Goal: Check status

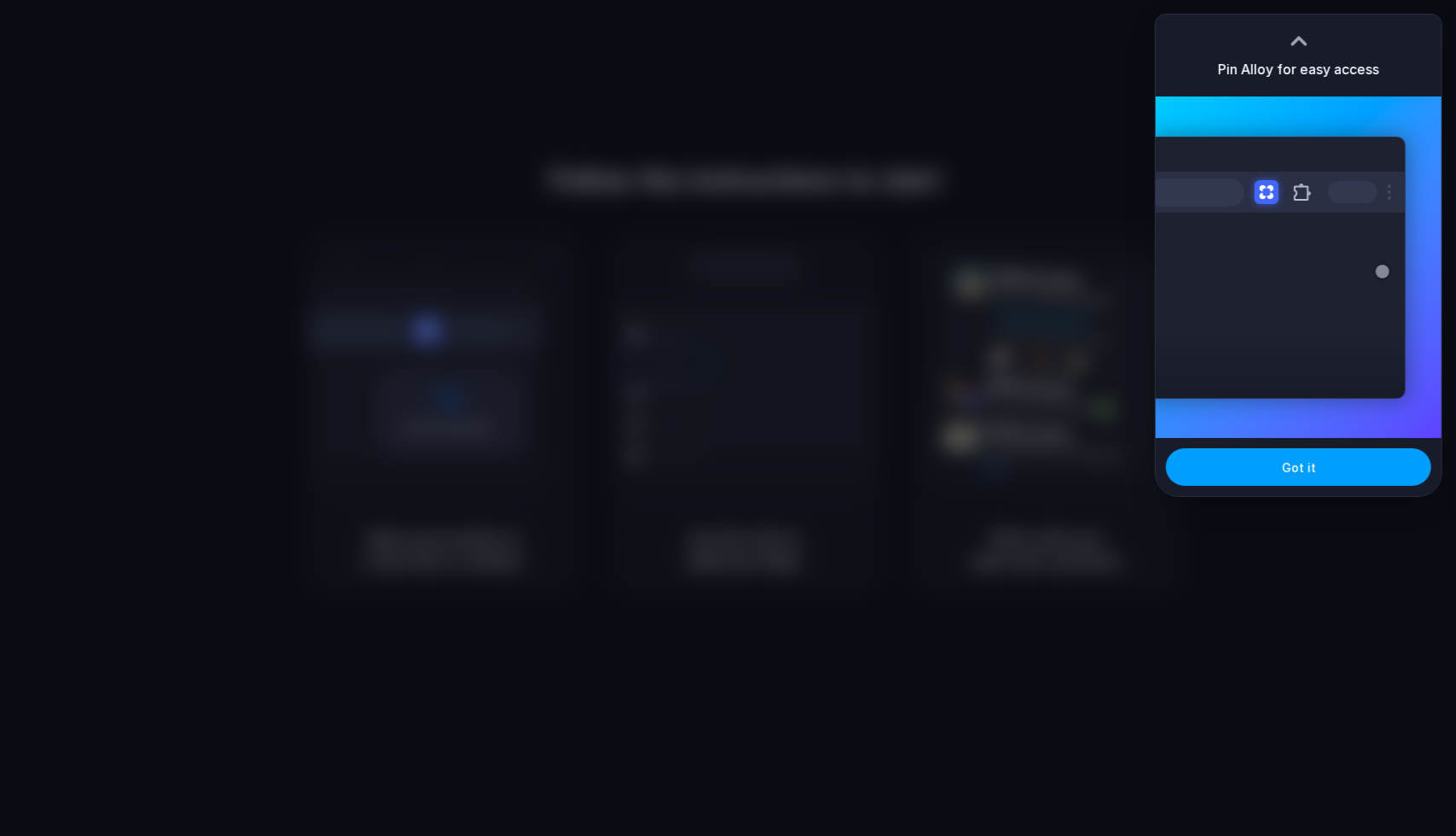
click at [1340, 459] on button "Got it" at bounding box center [1299, 467] width 266 height 37
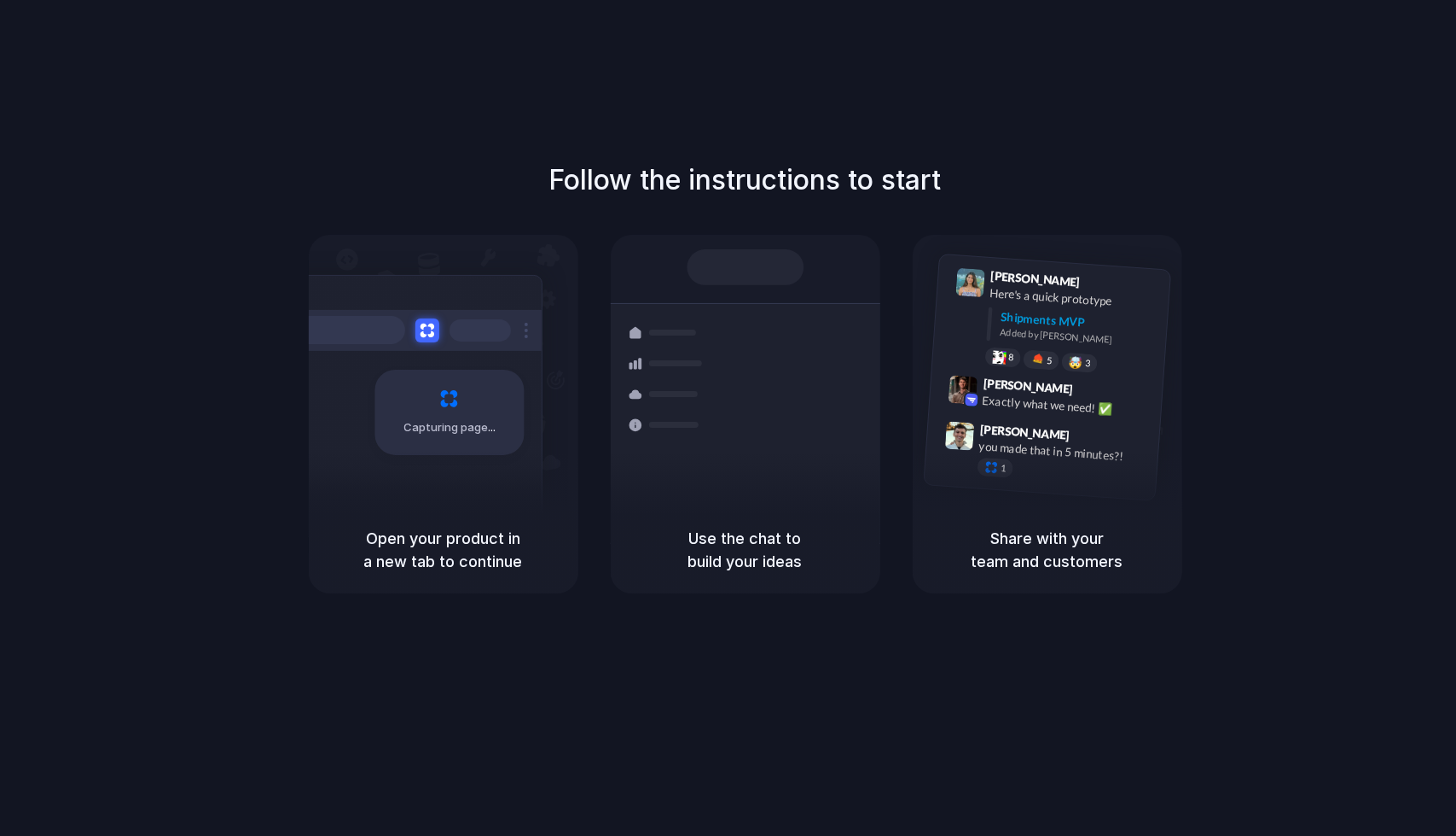
click at [743, 480] on div "Container from [GEOGRAPHIC_DATA] 40ft • ETA [DATE] • In transit Express deliver…" at bounding box center [808, 423] width 181 height 239
click at [743, 480] on div "Bulk order processing 8 pallets • Warehouse B • Packed" at bounding box center [846, 496] width 230 height 50
drag, startPoint x: 810, startPoint y: 304, endPoint x: 769, endPoint y: 487, distance: 187.5
click at [769, 487] on div "Container from [GEOGRAPHIC_DATA] 40ft • ETA [DATE] • In transit Express deliver…" at bounding box center [808, 423] width 181 height 239
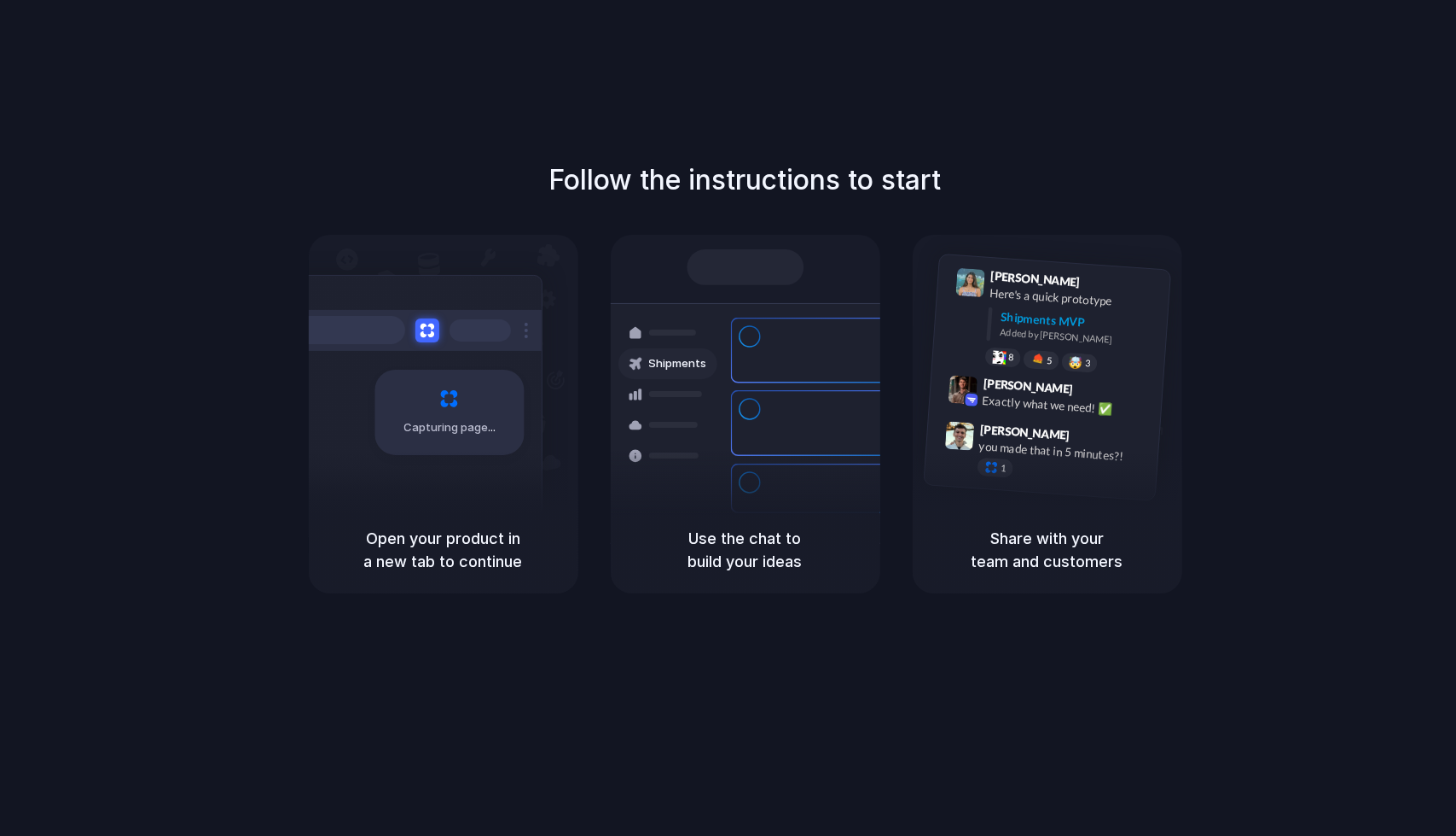
click at [769, 487] on div "Container from [GEOGRAPHIC_DATA] 40ft • ETA [DATE] • In transit Express deliver…" at bounding box center [808, 423] width 181 height 239
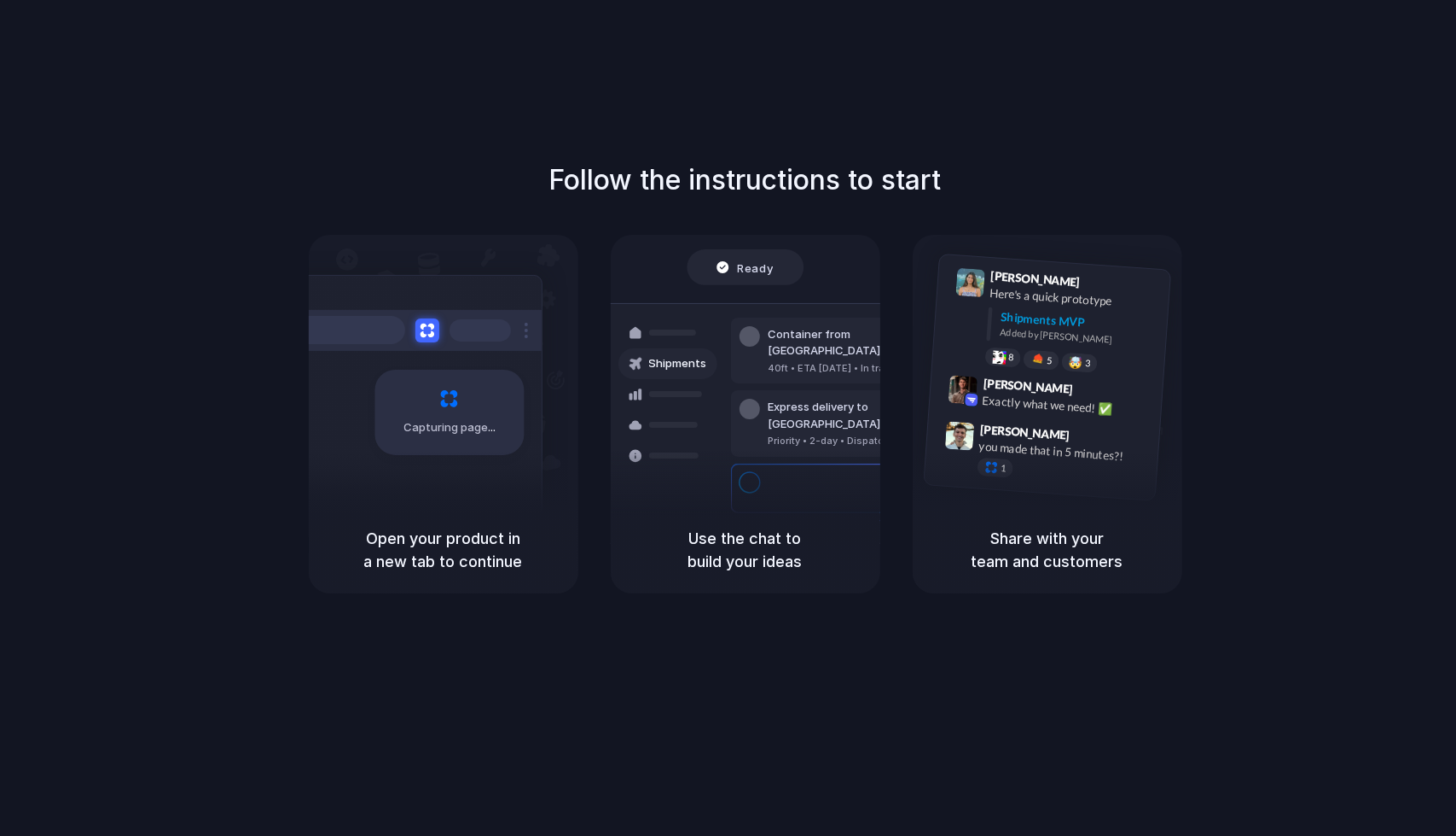
click at [449, 480] on div "Capturing page" at bounding box center [413, 406] width 257 height 262
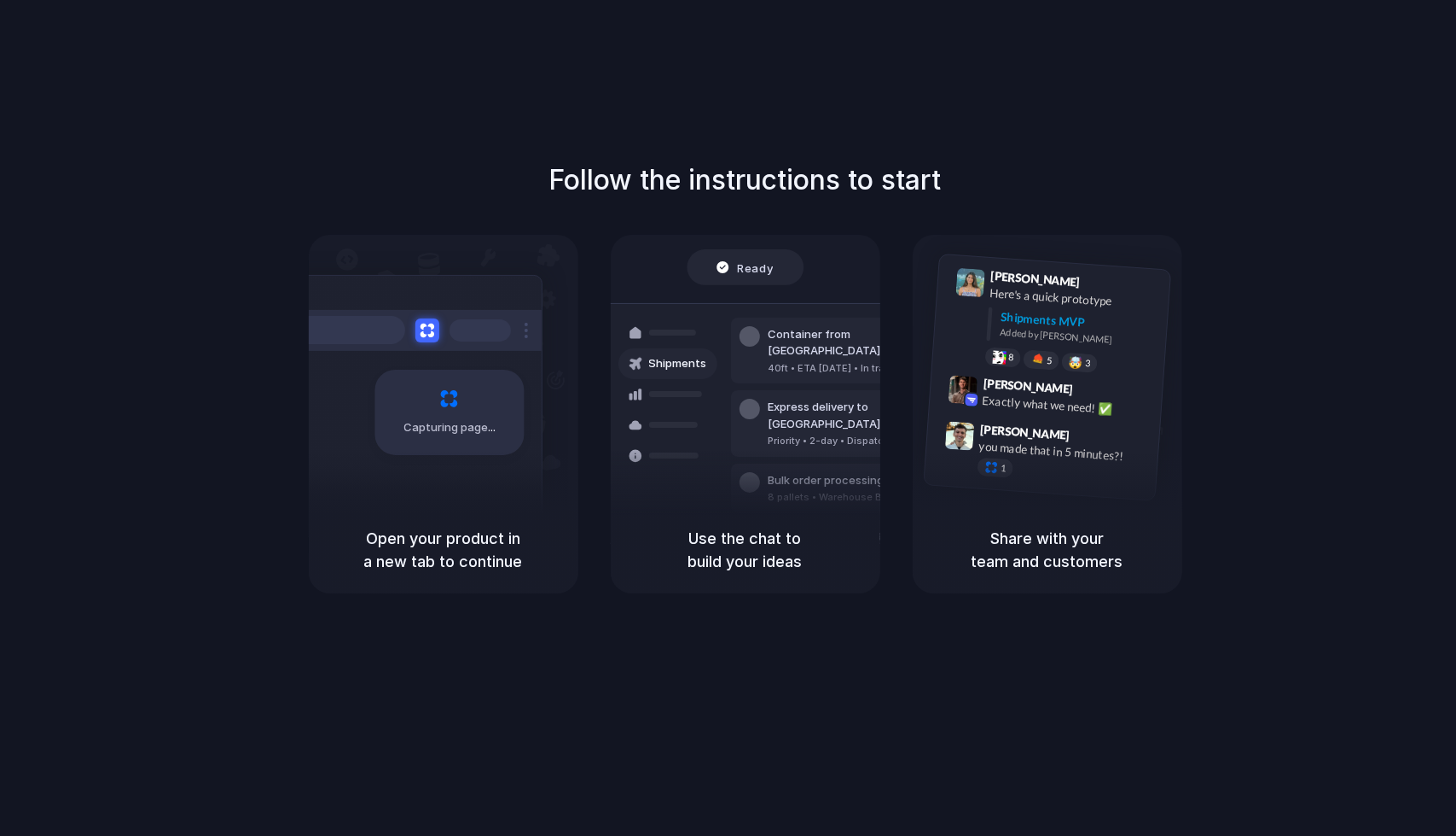
click at [449, 480] on div "Capturing page" at bounding box center [413, 406] width 257 height 262
